Goal: Information Seeking & Learning: Learn about a topic

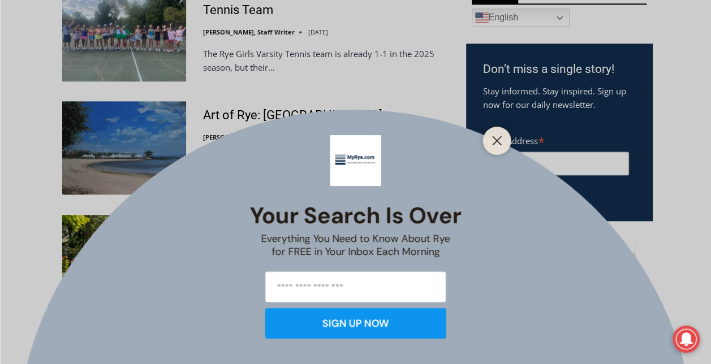
scroll to position [697, 0]
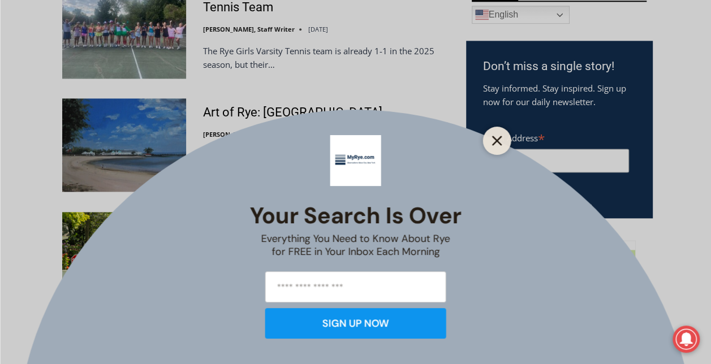
click at [505, 139] on div at bounding box center [497, 141] width 28 height 28
click at [496, 135] on button "Close" at bounding box center [497, 141] width 16 height 16
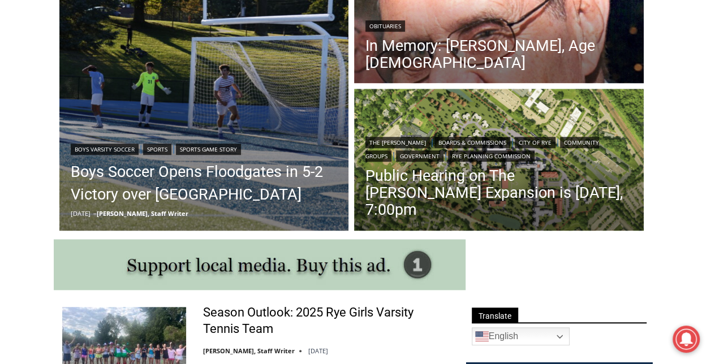
scroll to position [374, 0]
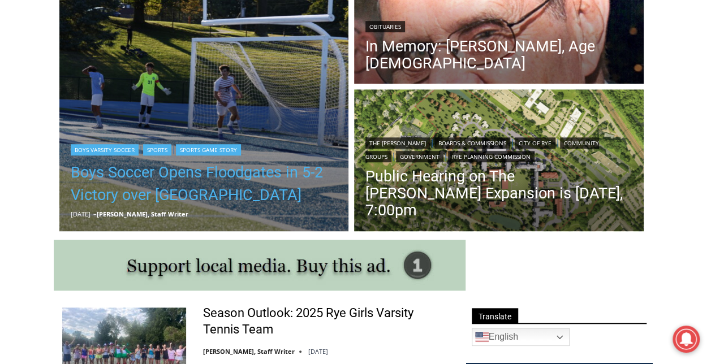
click at [183, 190] on link "Boys Soccer Opens Floodgates in 5-2 Victory over [GEOGRAPHIC_DATA]" at bounding box center [204, 183] width 267 height 45
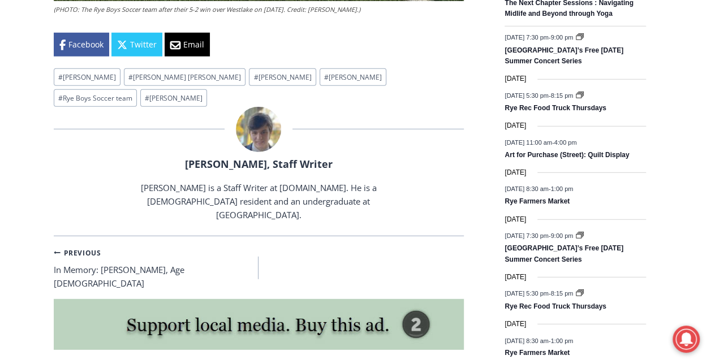
scroll to position [1515, 0]
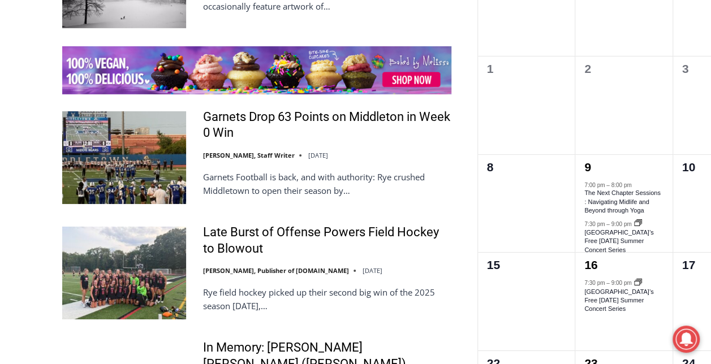
scroll to position [1772, 0]
